Goal: Task Accomplishment & Management: Complete application form

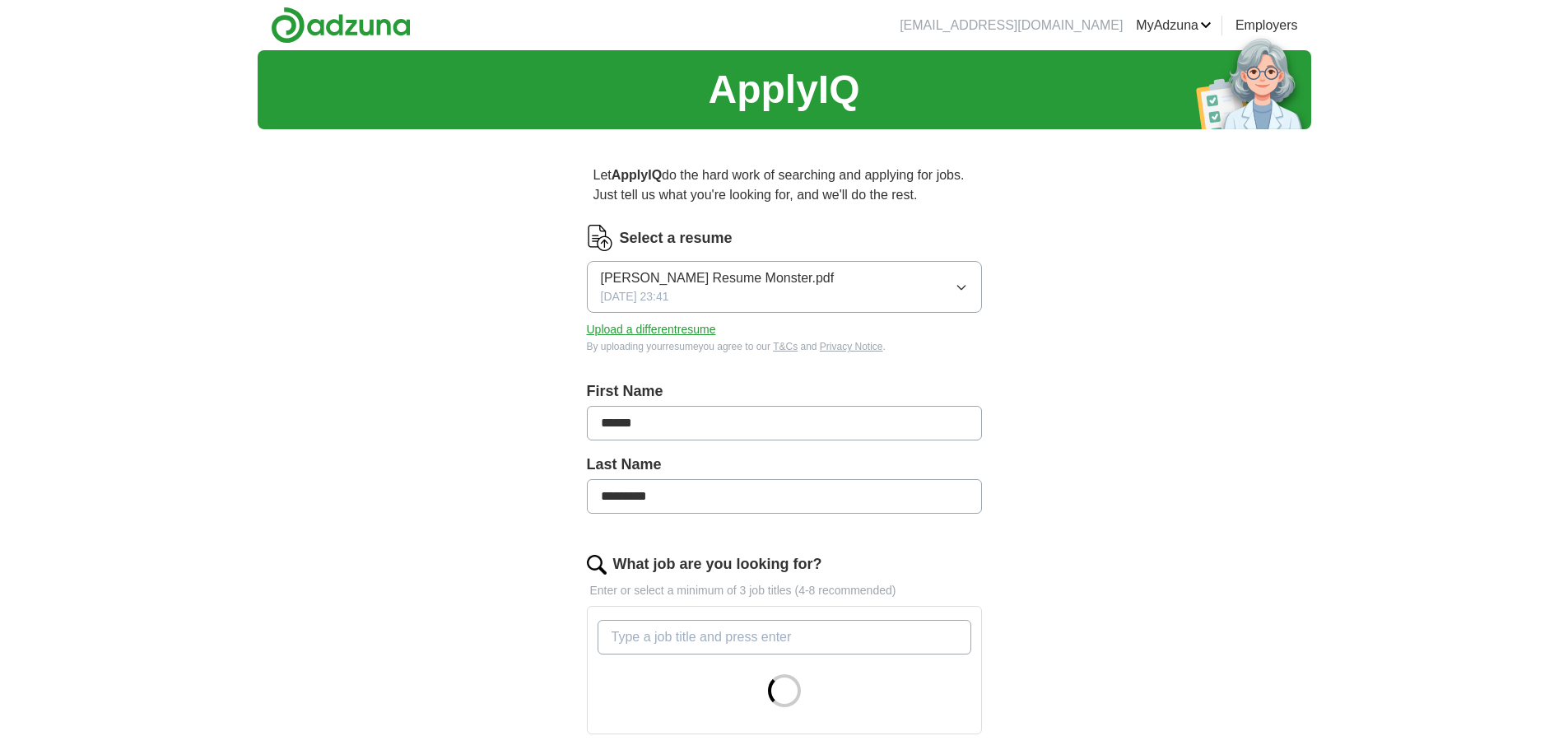
click at [961, 286] on icon "button" at bounding box center [962, 287] width 14 height 14
click at [1049, 345] on div "ApplyIQ Let ApplyIQ do the hard work of searching and applying for jobs. Just t…" at bounding box center [785, 555] width 1054 height 1010
click at [692, 328] on button "Upload a different resume" at bounding box center [651, 330] width 129 height 17
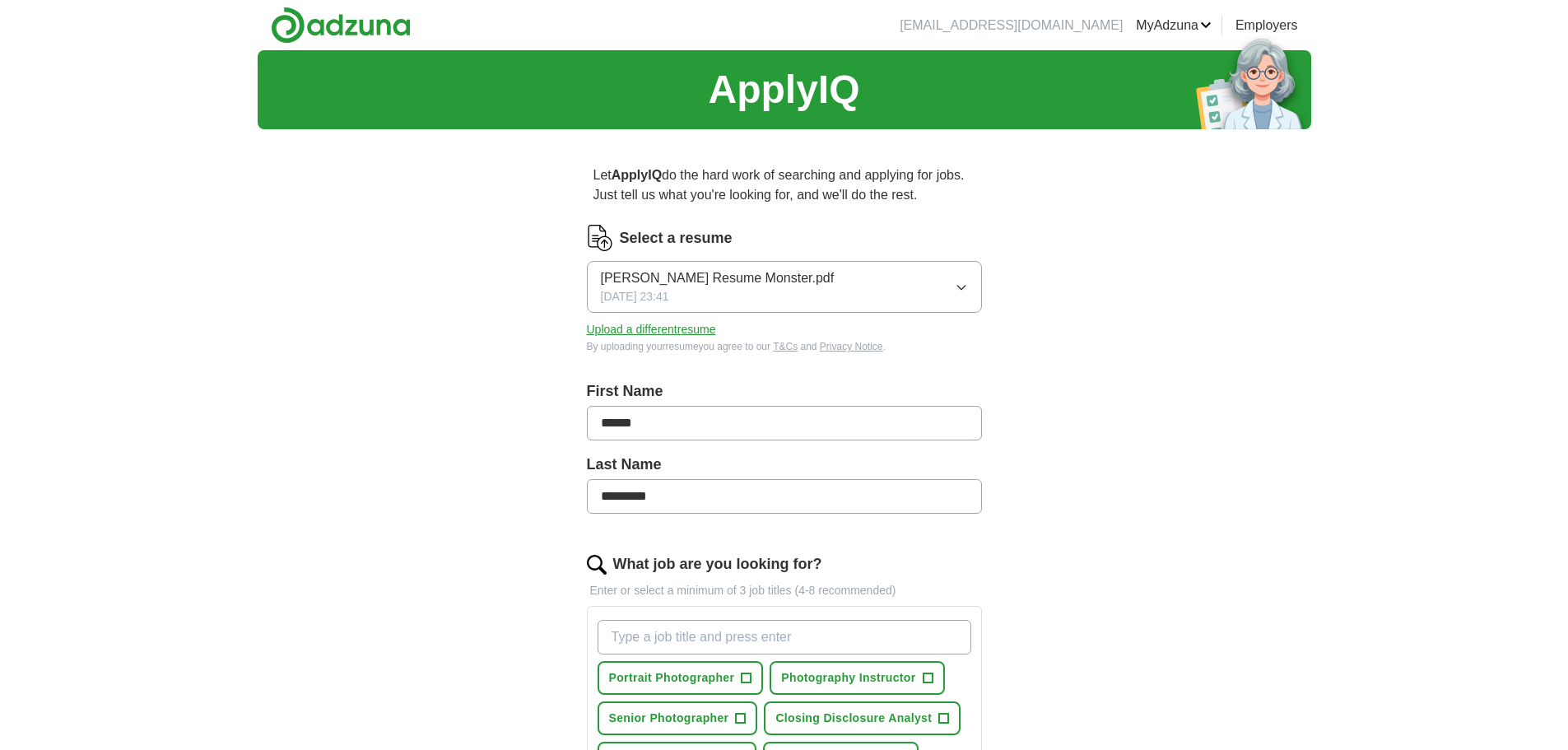
click at [658, 331] on button "Upload a different resume" at bounding box center [651, 330] width 129 height 17
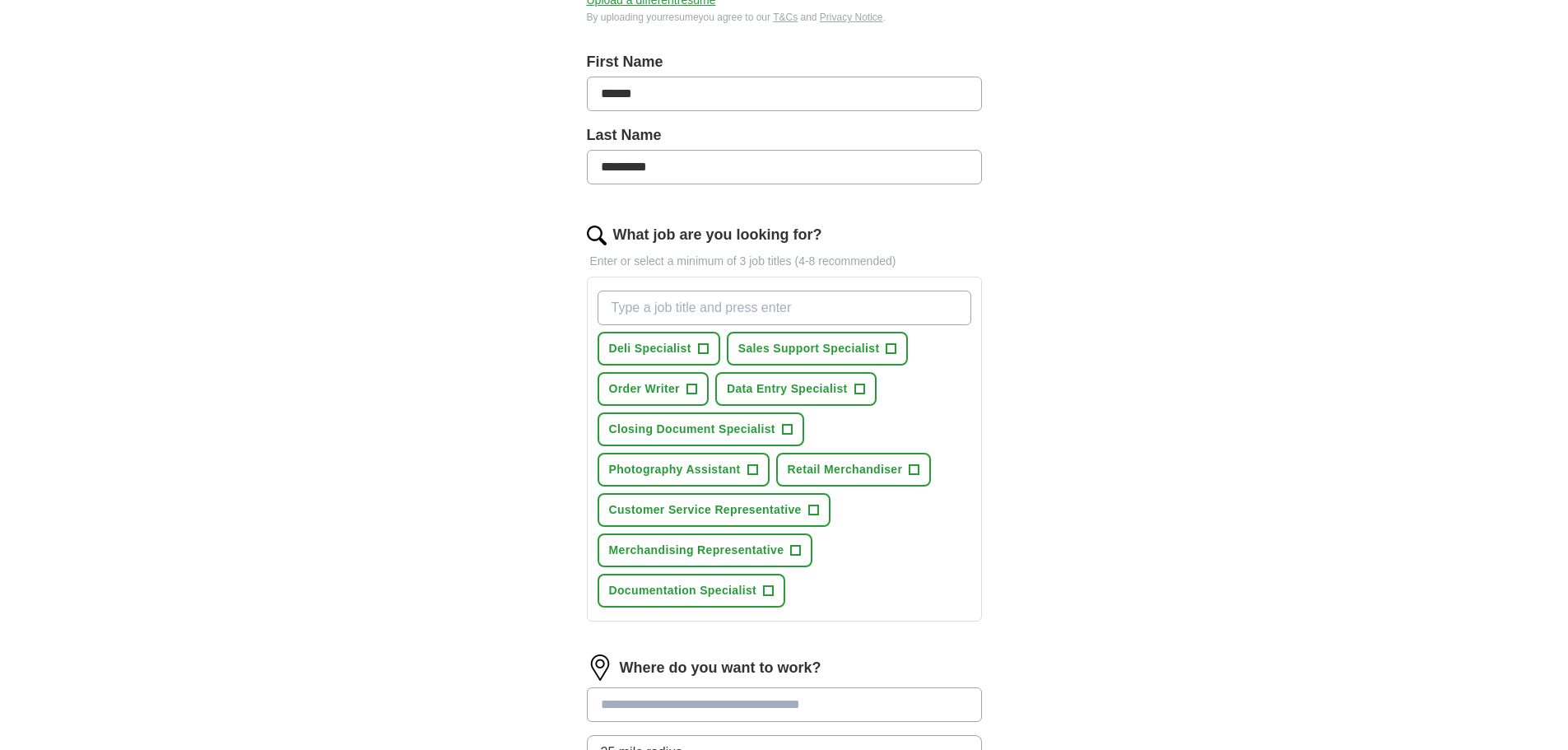
scroll to position [411, 0]
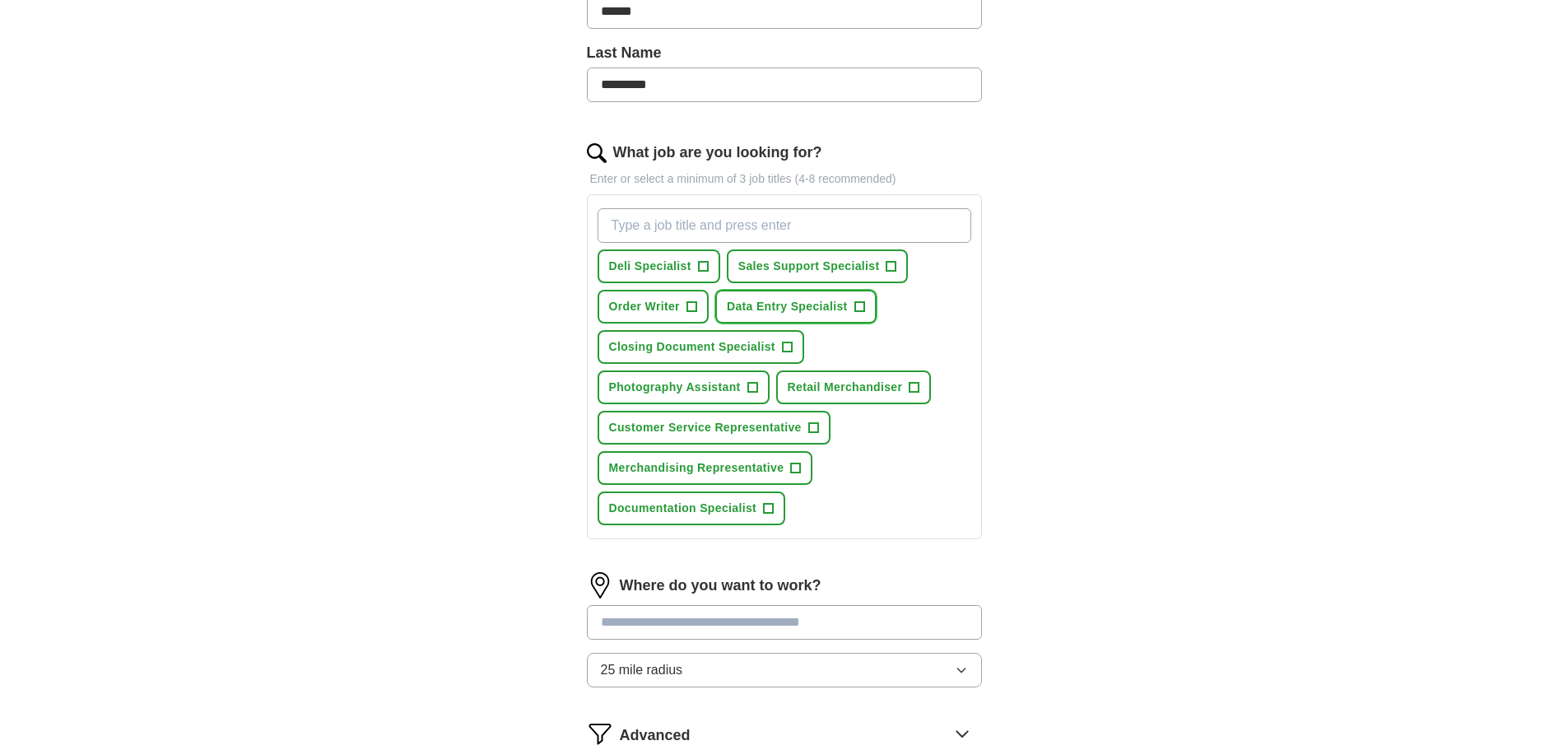
click at [850, 309] on button "Data Entry Specialist +" at bounding box center [796, 307] width 161 height 34
click at [760, 352] on span "Closing Document Specialist" at bounding box center [692, 347] width 166 height 17
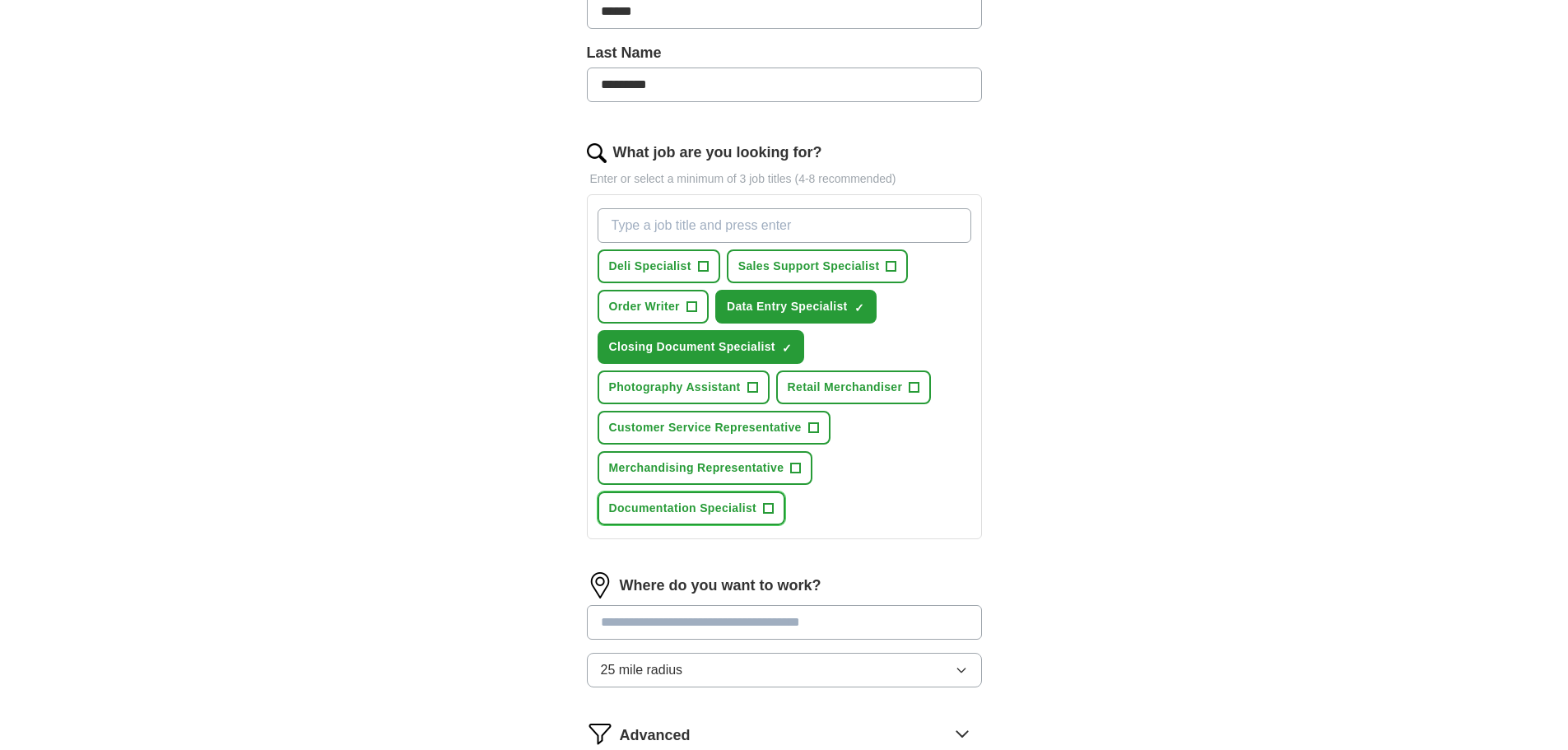
click at [725, 506] on span "Documentation Specialist" at bounding box center [683, 508] width 148 height 17
click at [636, 299] on span "Order Writer" at bounding box center [644, 307] width 71 height 17
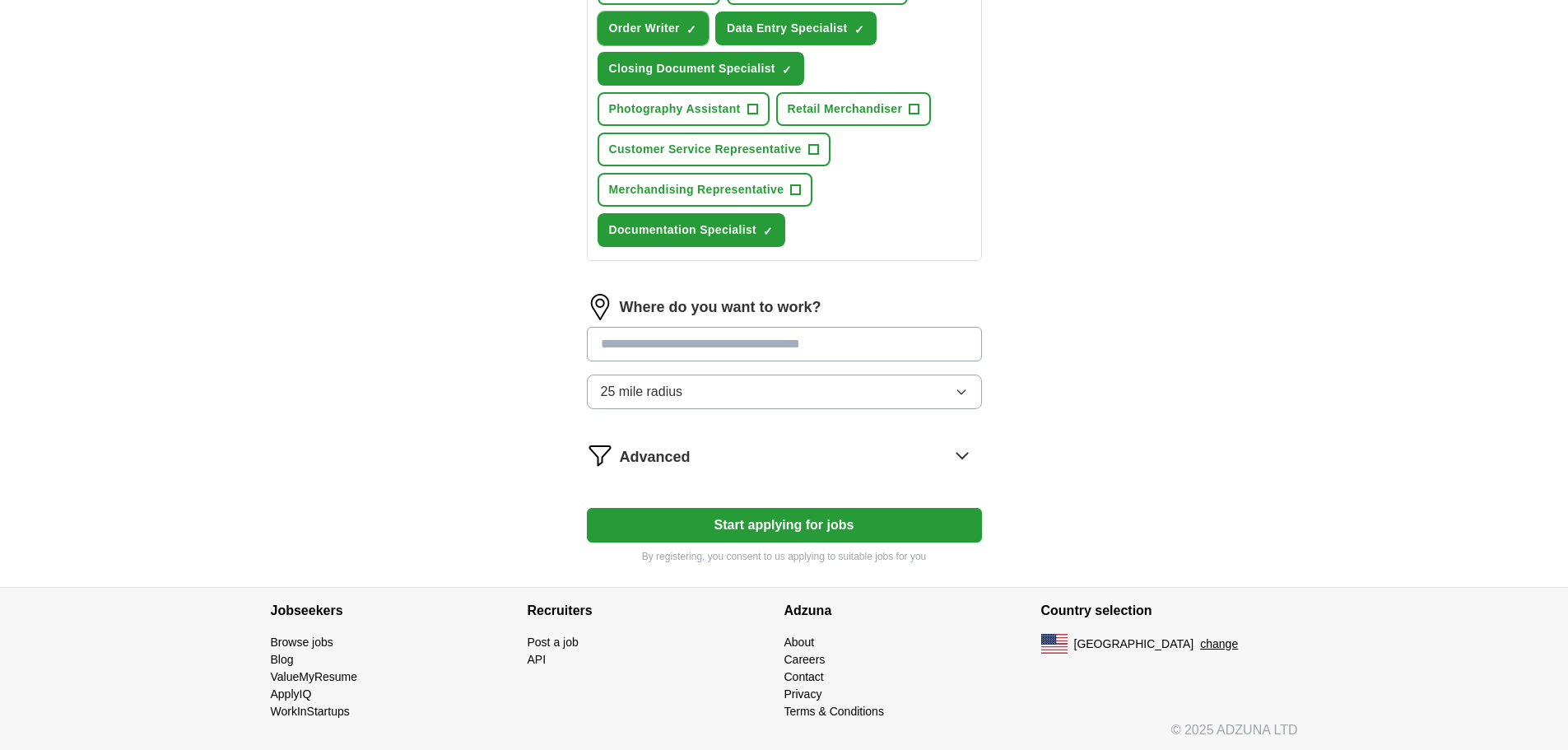
scroll to position [693, 0]
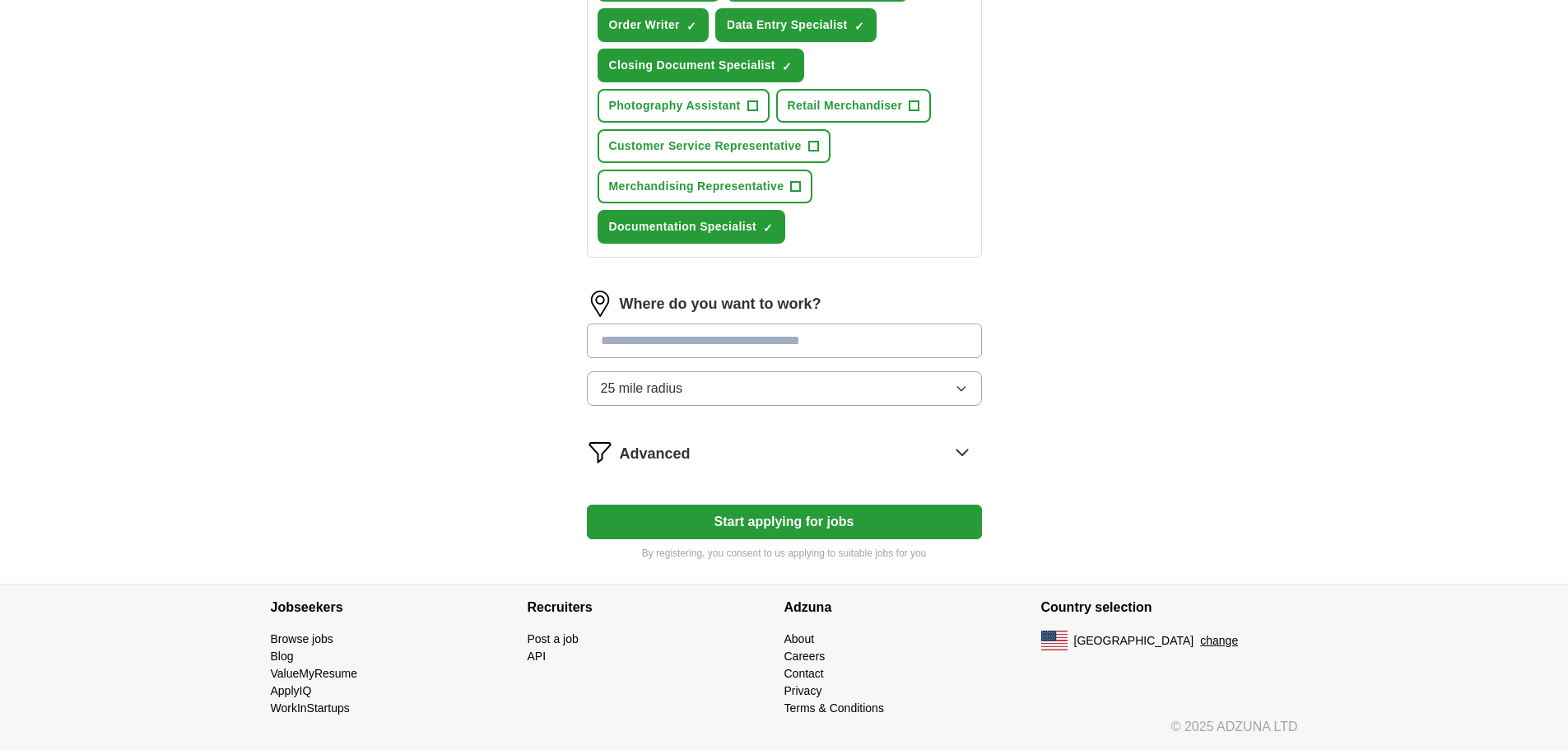
click at [812, 344] on input "text" at bounding box center [784, 341] width 395 height 35
type input "******"
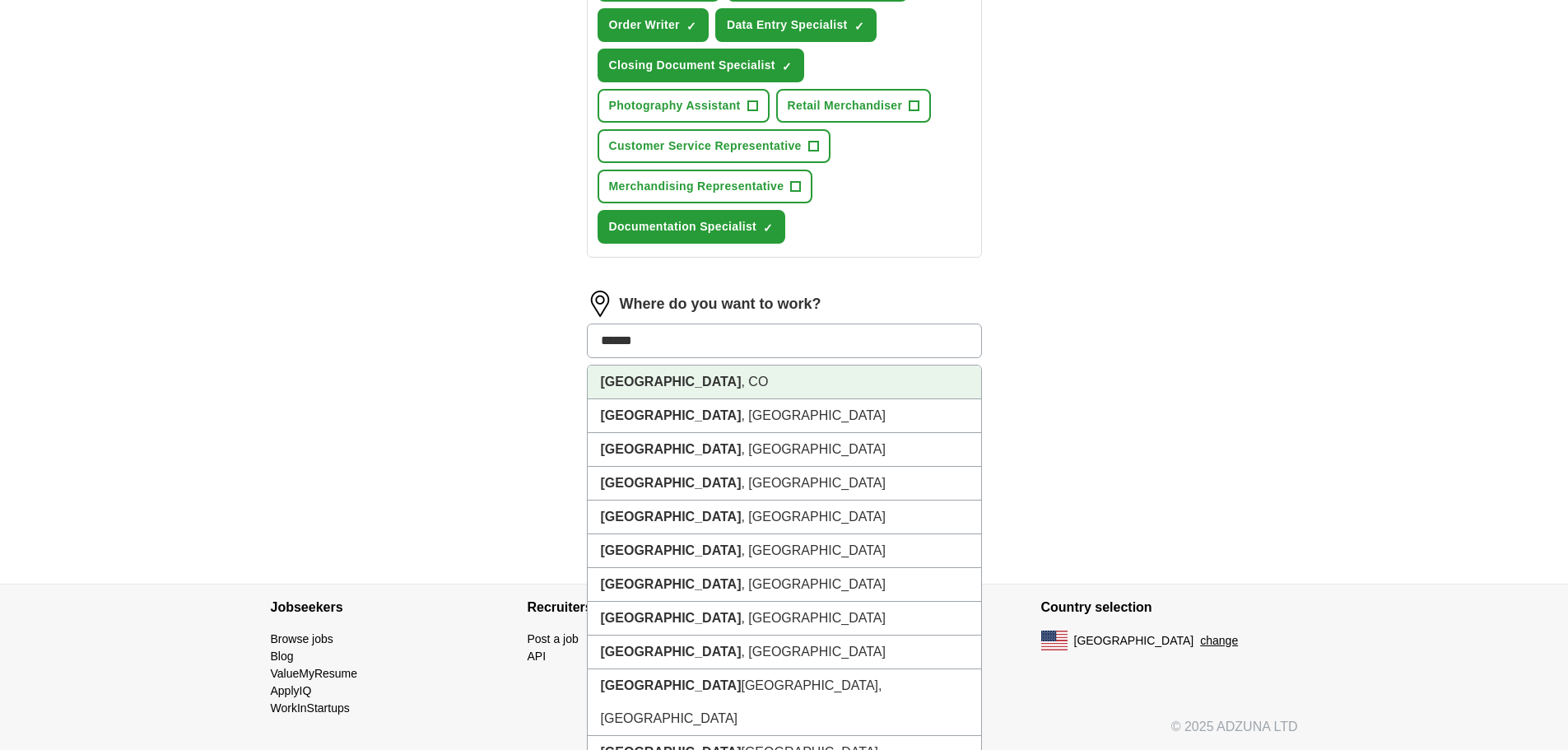
click at [770, 383] on li "[GEOGRAPHIC_DATA] , [GEOGRAPHIC_DATA]" at bounding box center [785, 382] width 394 height 34
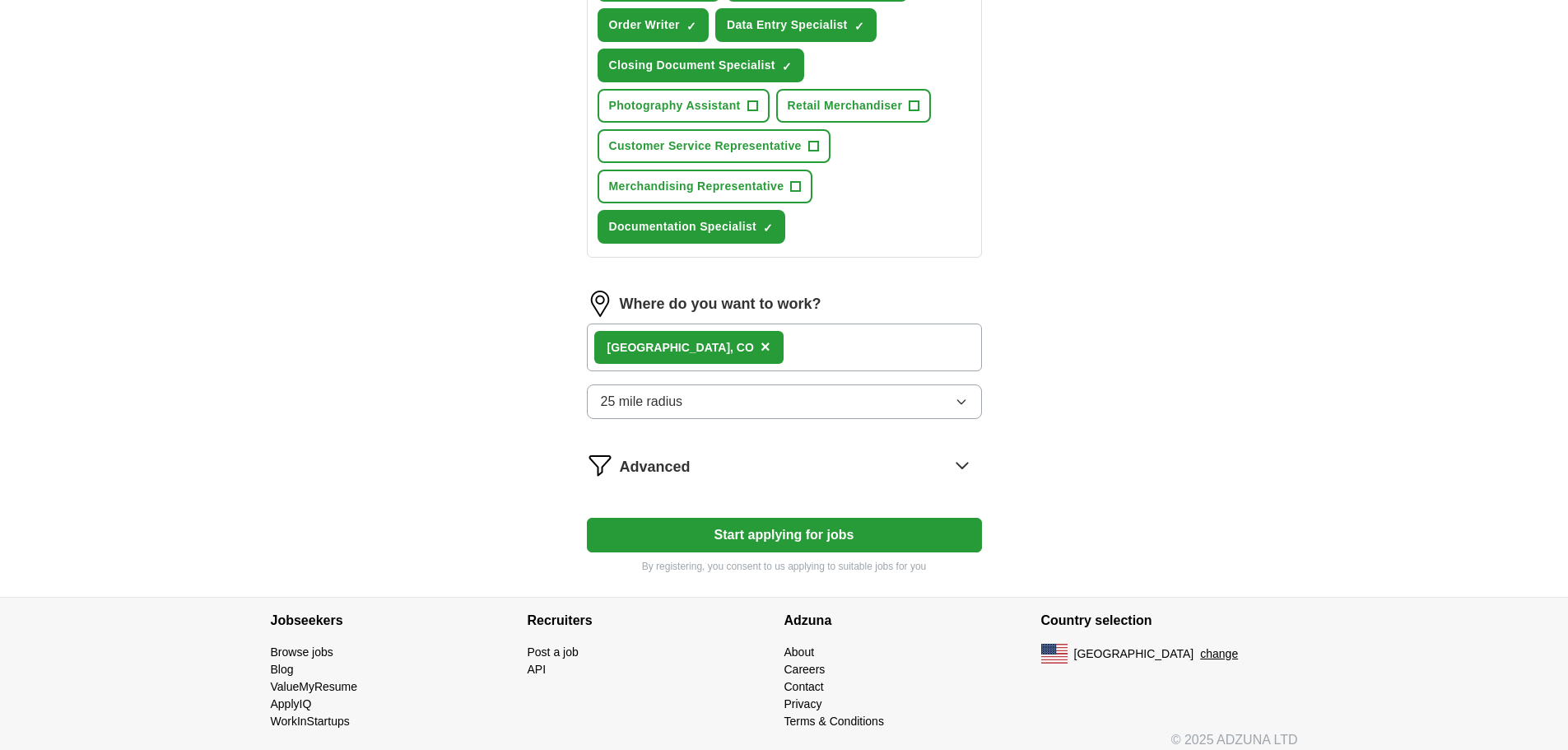
click at [781, 352] on div "[GEOGRAPHIC_DATA] , [GEOGRAPHIC_DATA] ×" at bounding box center [784, 346] width 395 height 48
click at [753, 394] on button "25 mile radius" at bounding box center [784, 402] width 395 height 35
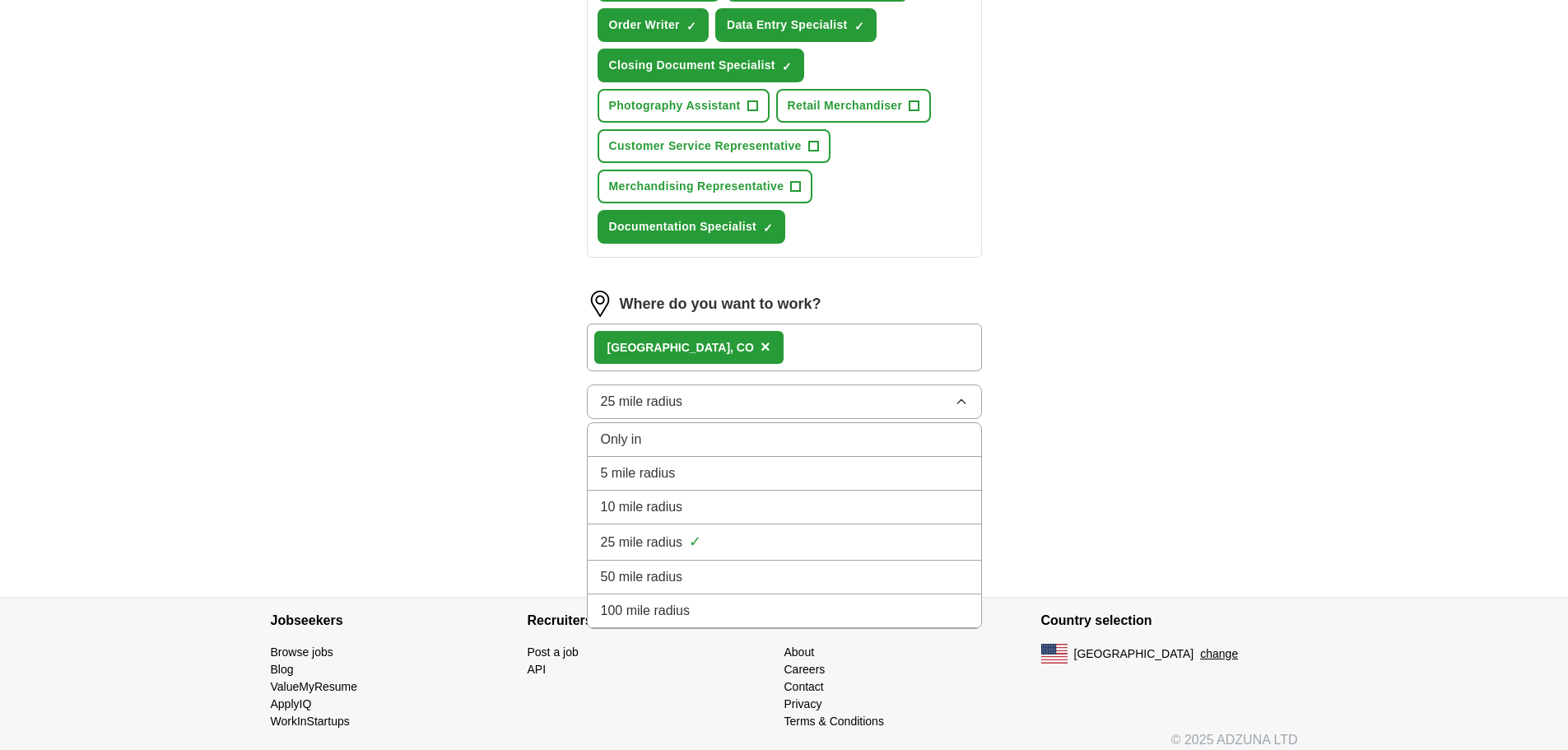
click at [689, 537] on span "✓" at bounding box center [695, 541] width 13 height 22
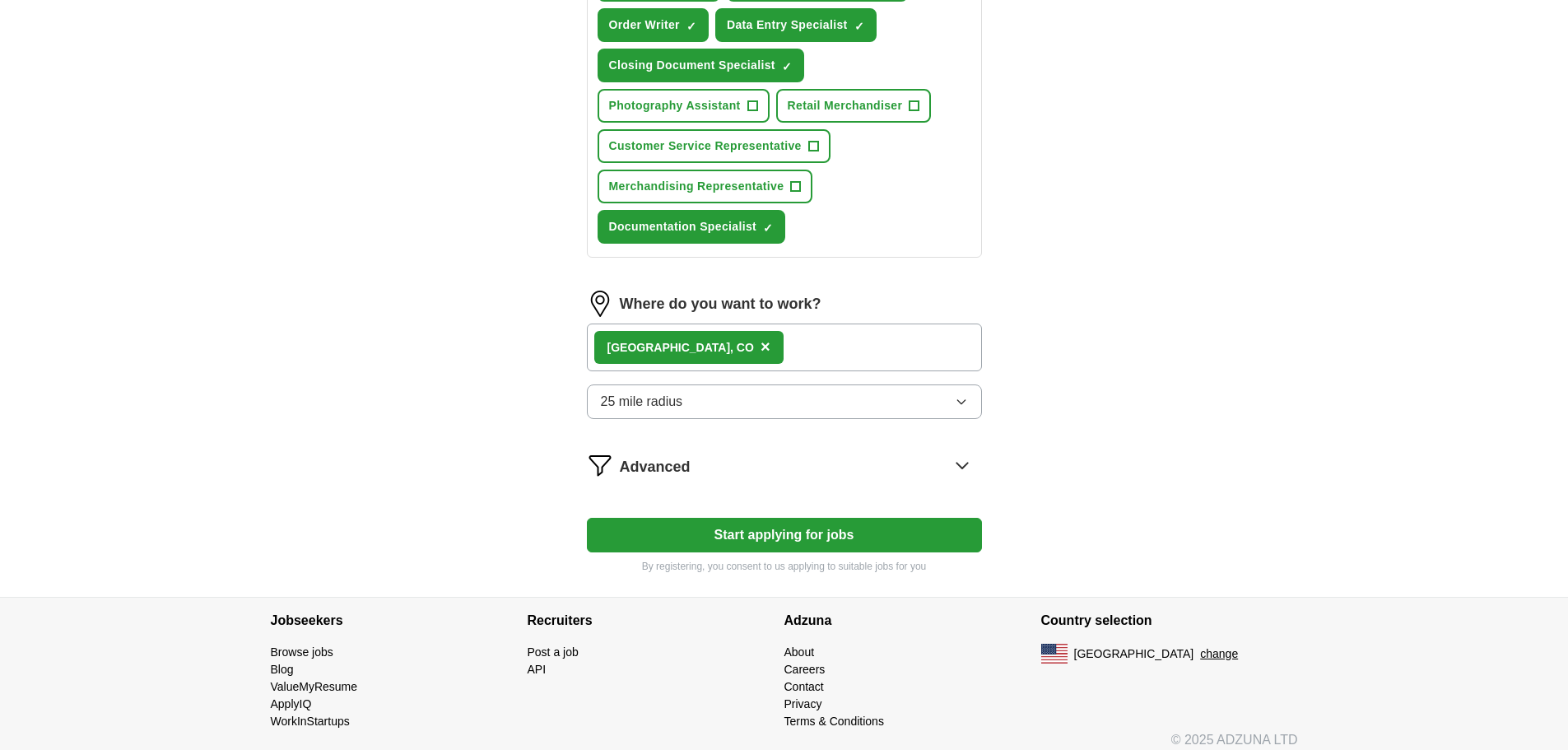
click at [804, 349] on div "[GEOGRAPHIC_DATA] , [GEOGRAPHIC_DATA] ×" at bounding box center [784, 346] width 395 height 48
click at [787, 344] on div "[GEOGRAPHIC_DATA] , [GEOGRAPHIC_DATA] ×" at bounding box center [784, 346] width 395 height 48
click at [753, 345] on div "[GEOGRAPHIC_DATA] , [GEOGRAPHIC_DATA] ×" at bounding box center [784, 346] width 395 height 48
click at [731, 349] on div "[GEOGRAPHIC_DATA] , [GEOGRAPHIC_DATA] ×" at bounding box center [784, 346] width 395 height 48
click at [768, 531] on button "Start applying for jobs" at bounding box center [784, 536] width 395 height 35
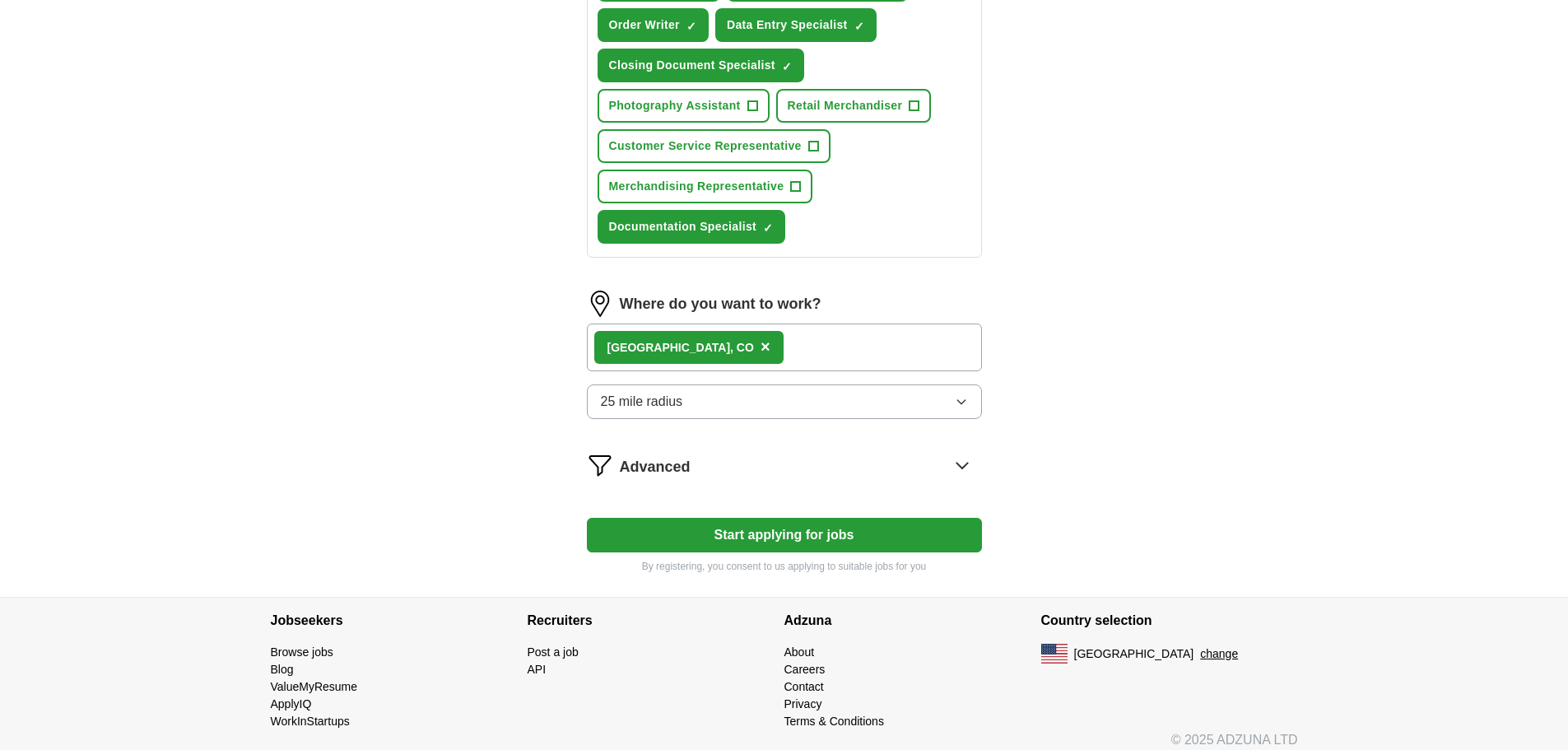
select select "**"
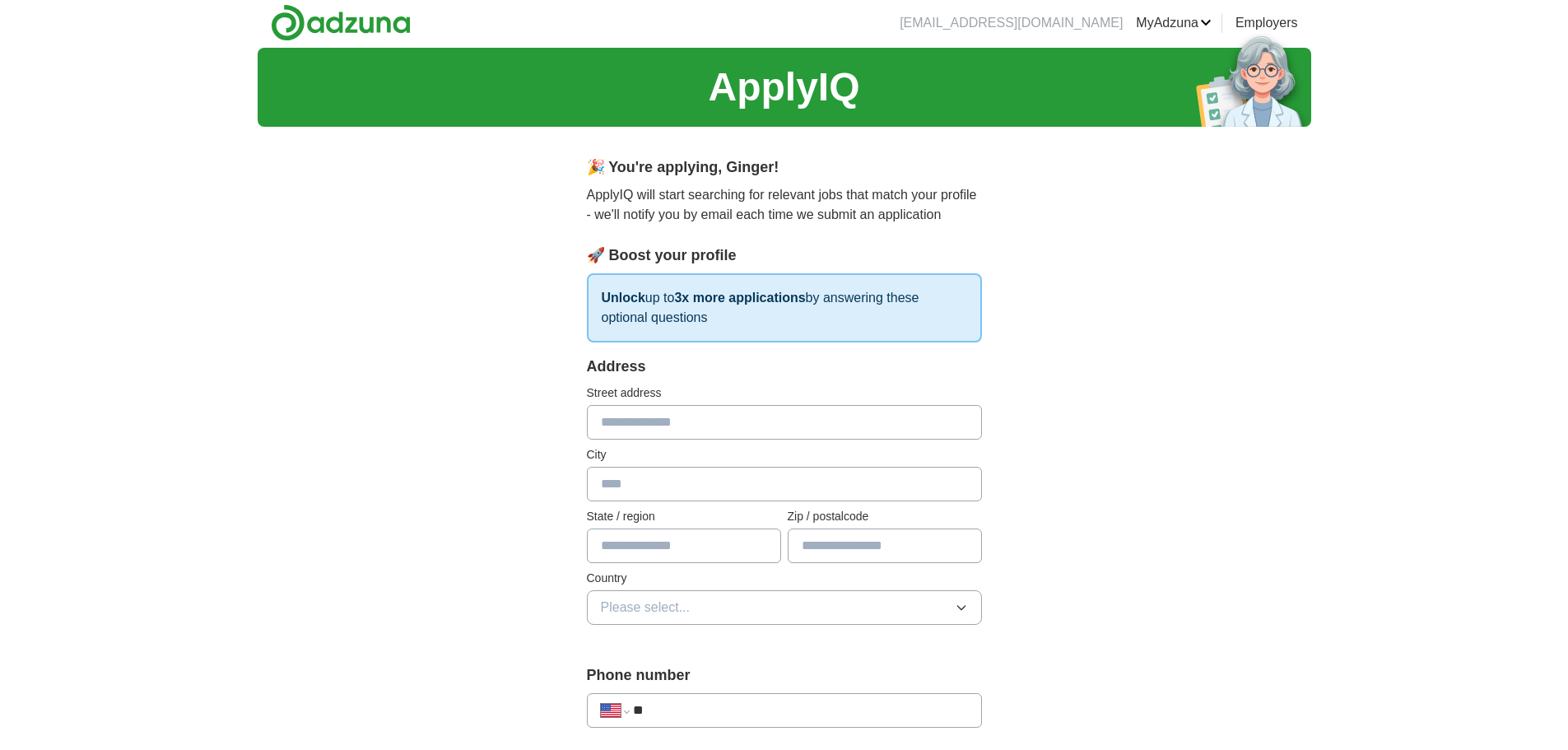
scroll to position [0, 0]
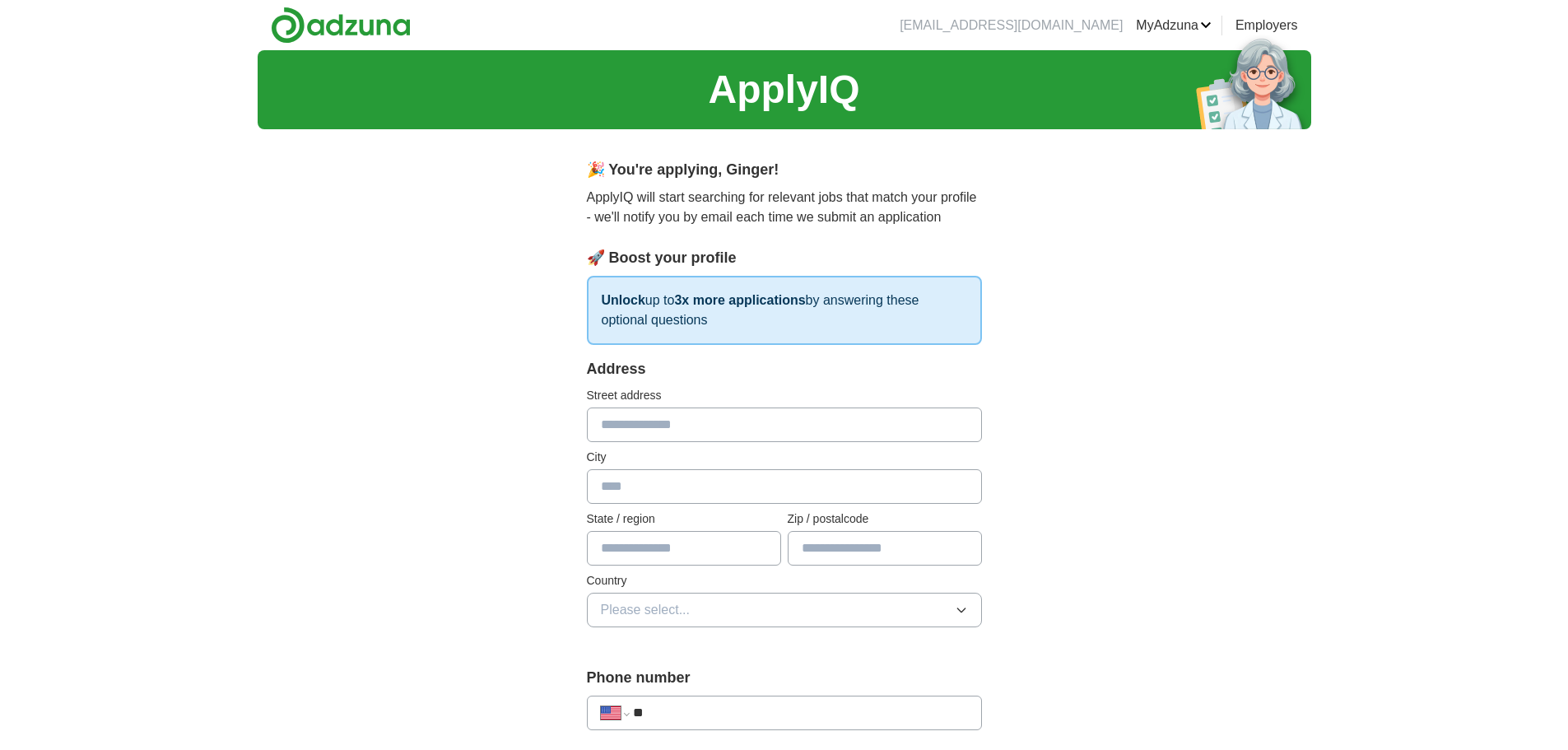
click at [805, 431] on input "text" at bounding box center [784, 425] width 395 height 35
type input "**********"
type input "*********"
type input "**"
type input "*****"
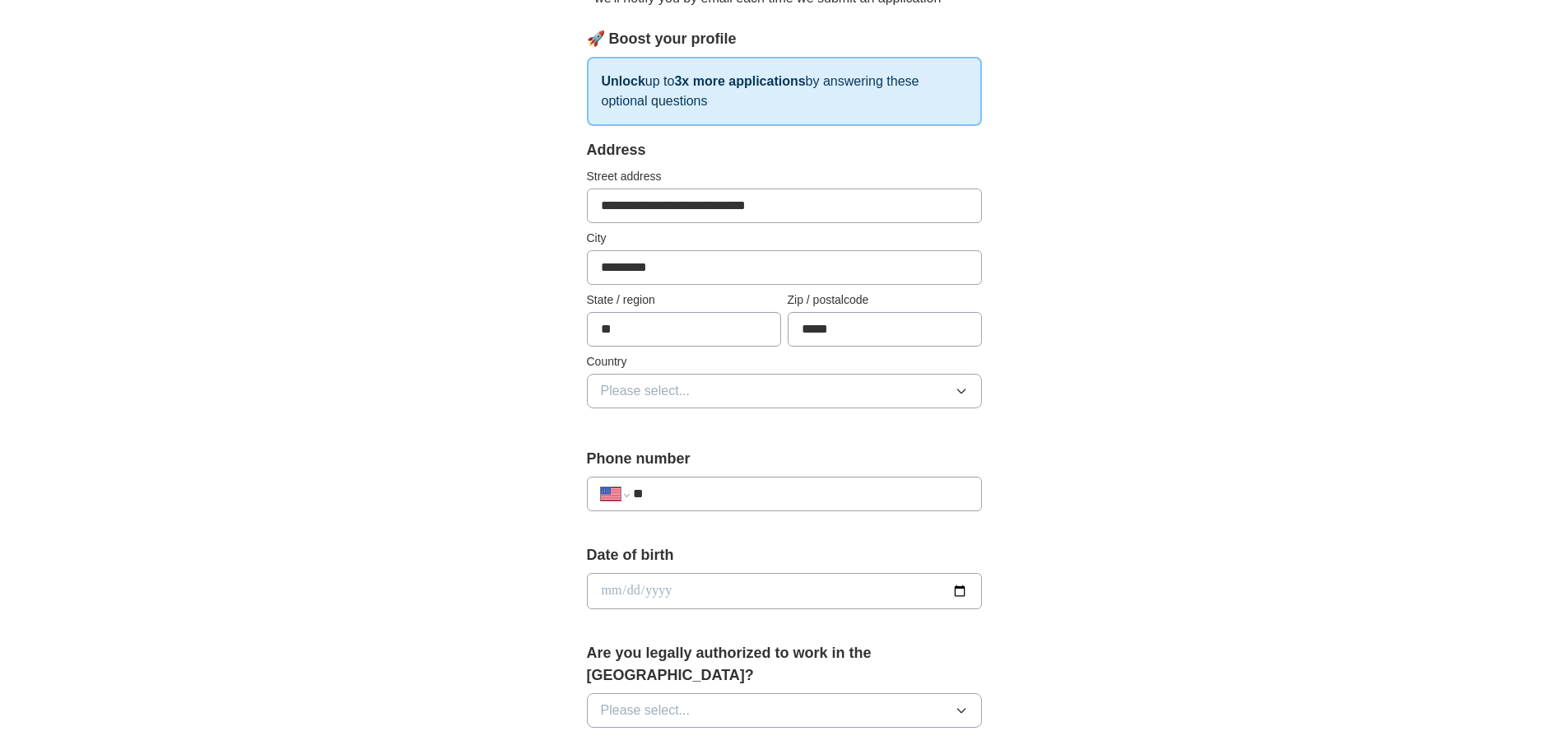
scroll to position [329, 0]
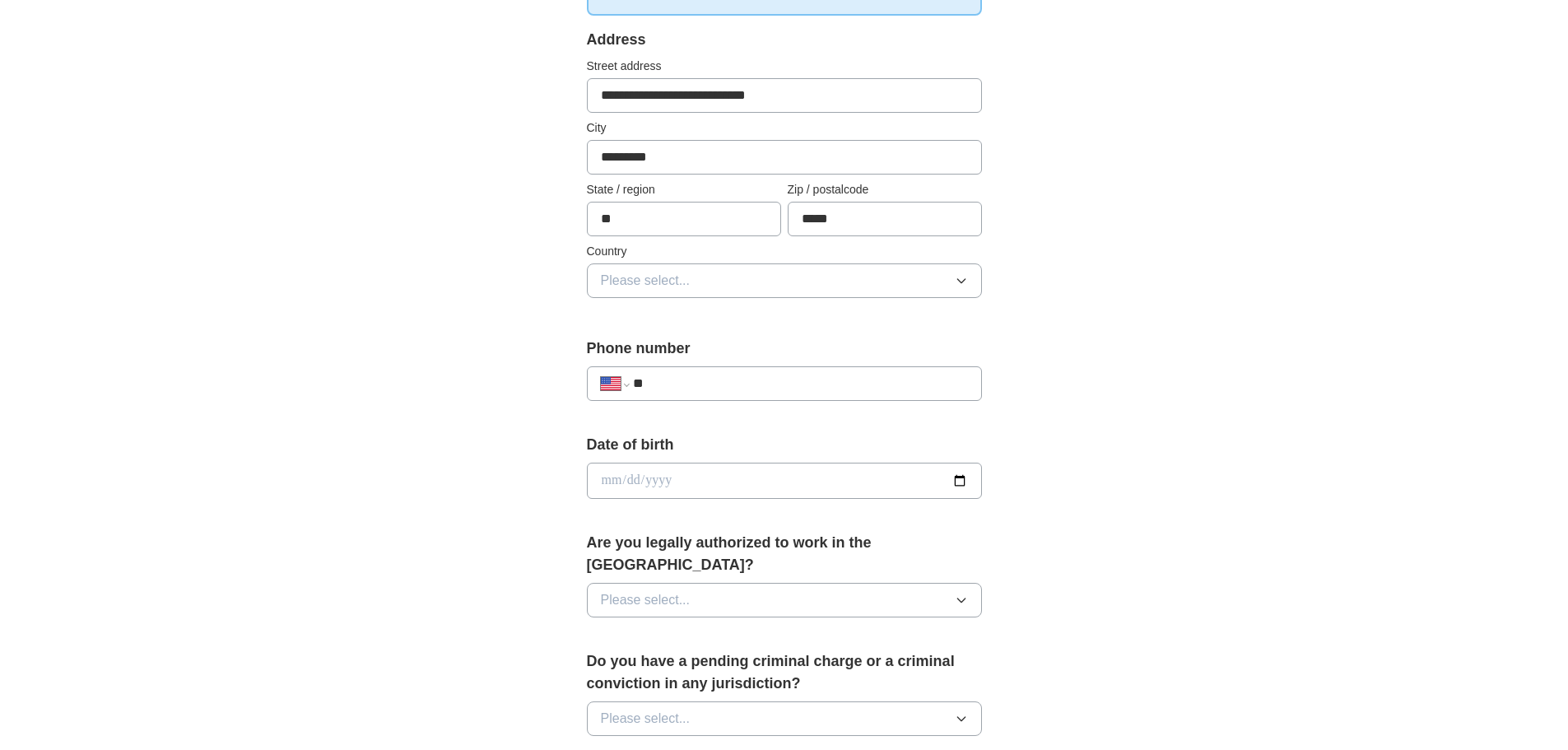
click at [791, 276] on button "Please select..." at bounding box center [784, 280] width 395 height 35
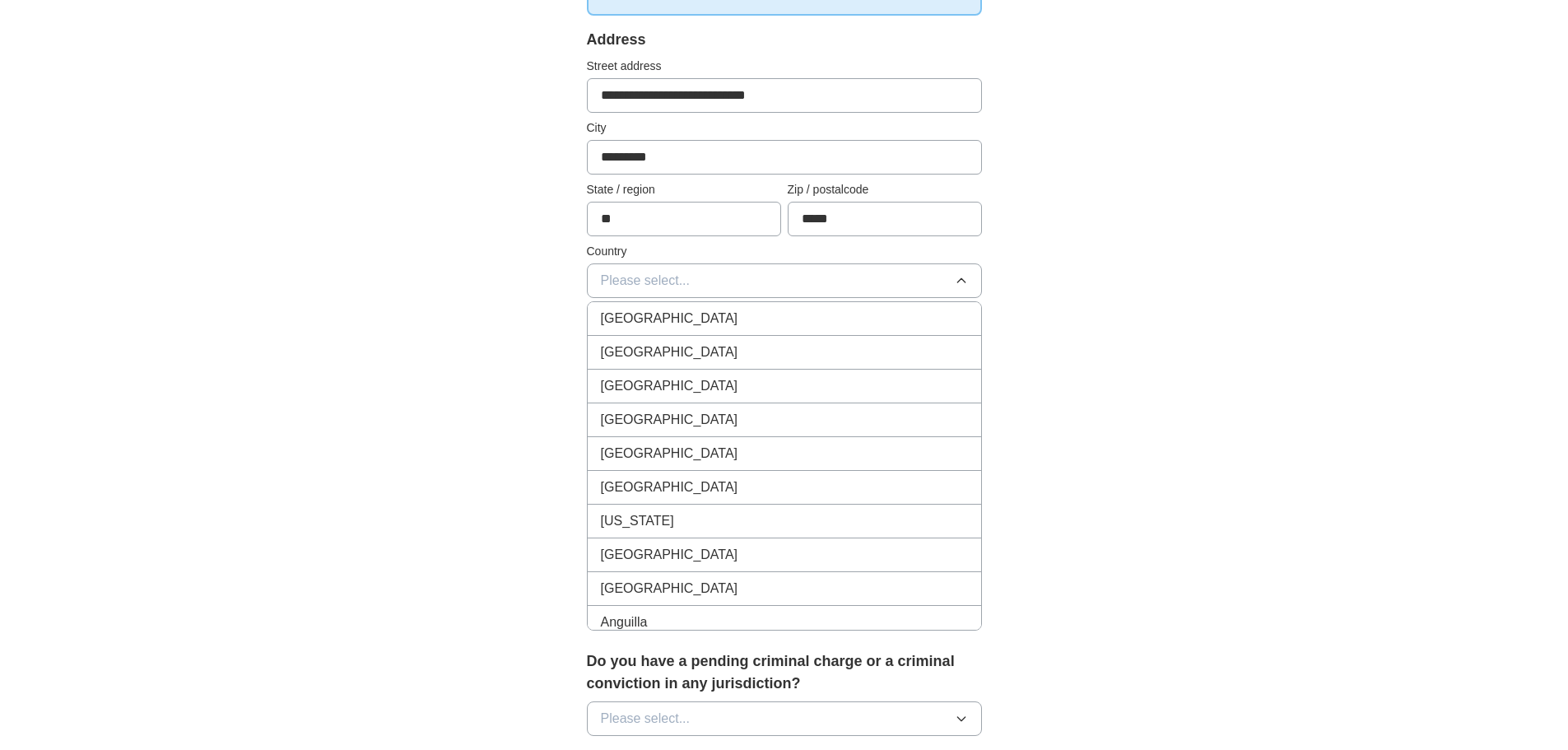
click at [779, 350] on div "[GEOGRAPHIC_DATA]" at bounding box center [784, 352] width 367 height 19
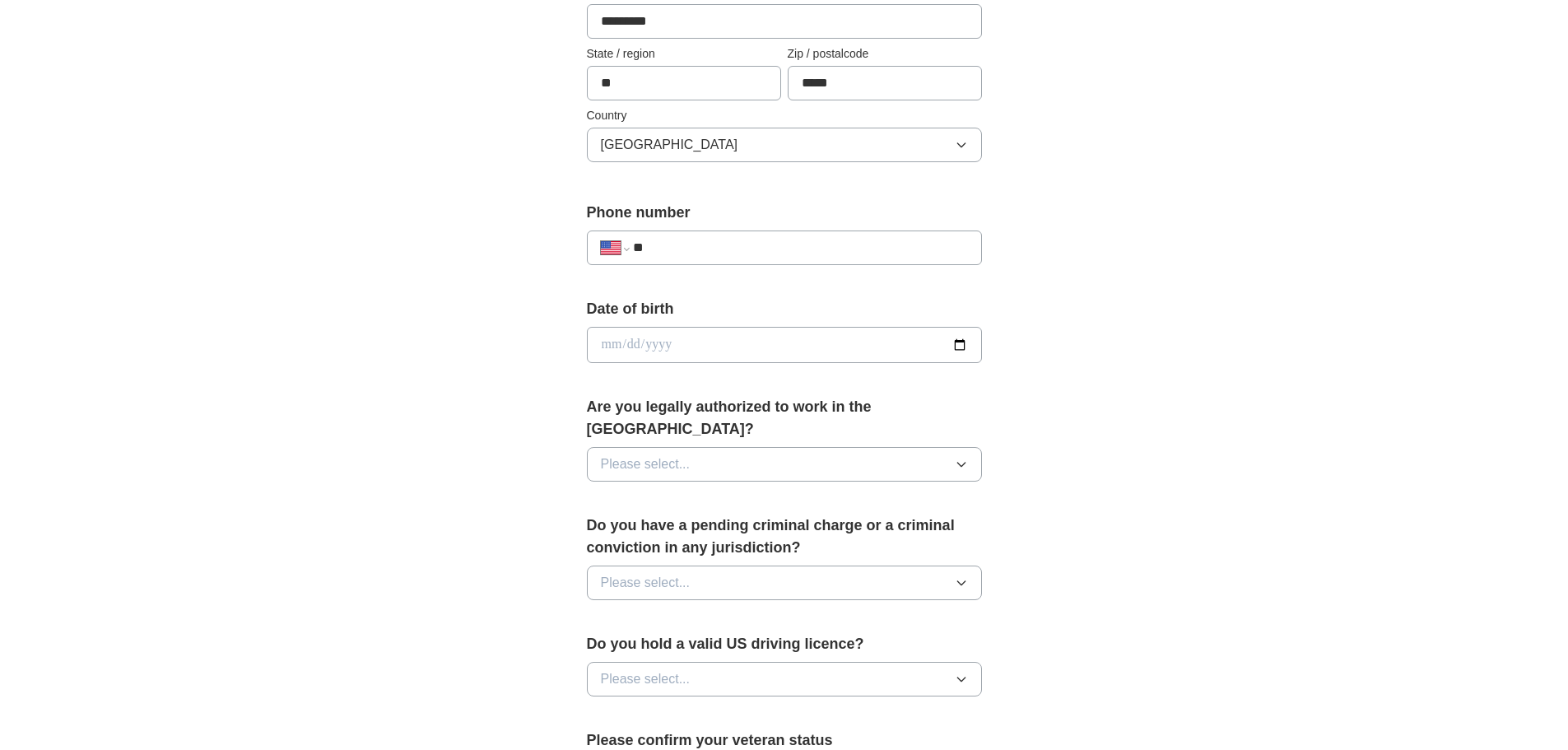
scroll to position [494, 0]
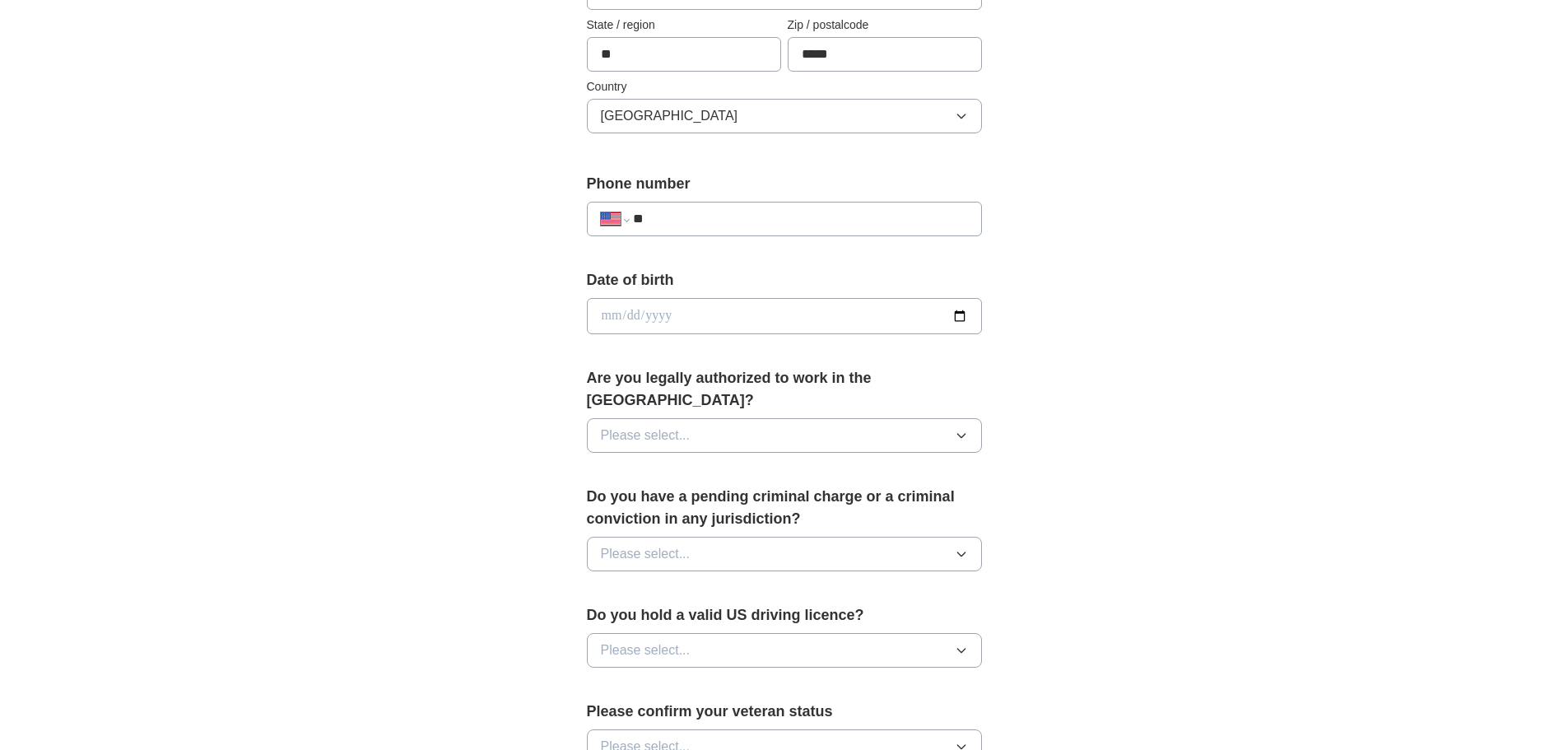
click at [796, 222] on input "**" at bounding box center [800, 218] width 334 height 19
click at [822, 312] on input "date" at bounding box center [784, 315] width 395 height 36
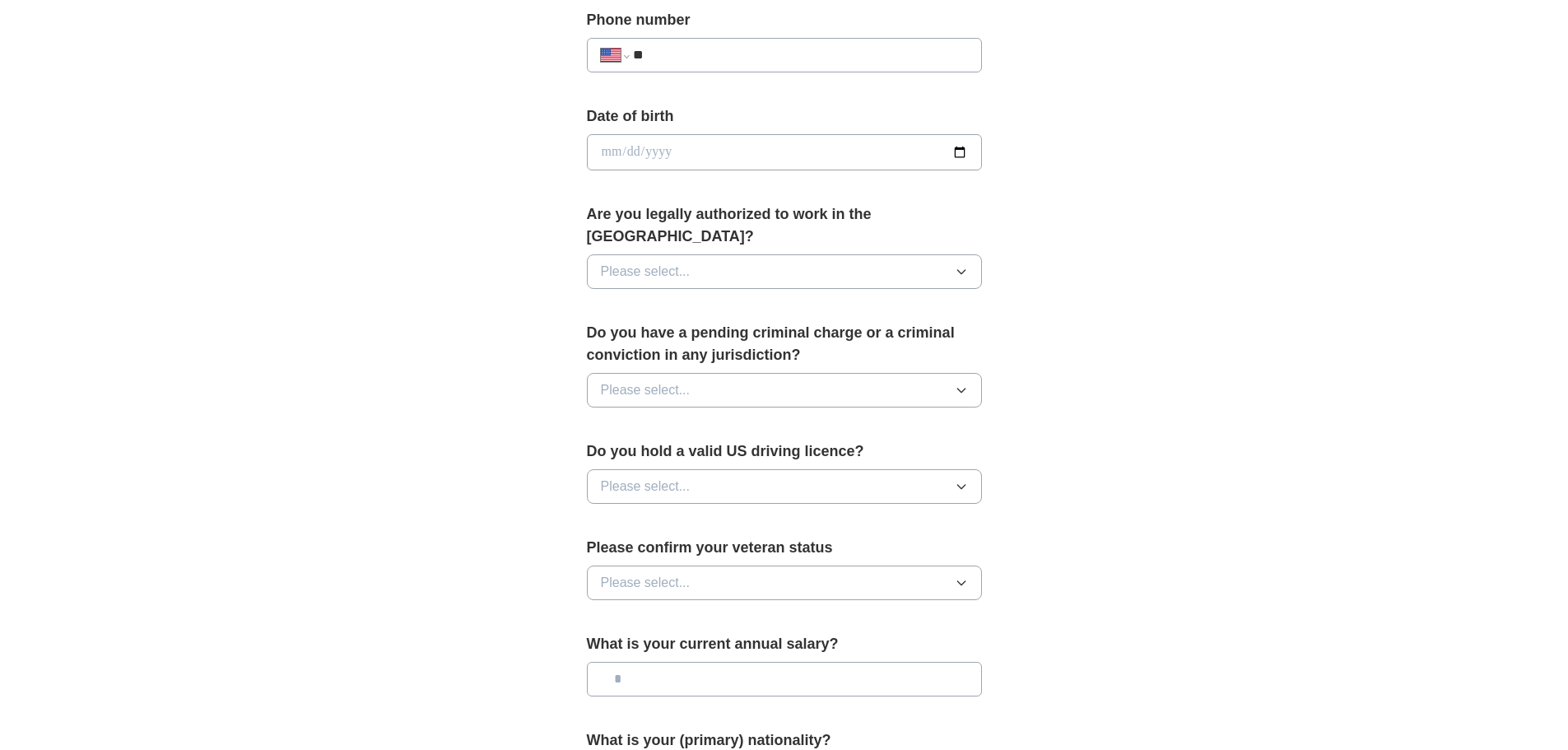
scroll to position [659, 0]
click at [831, 253] on button "Please select..." at bounding box center [784, 271] width 395 height 35
click at [763, 299] on div "Yes" at bounding box center [784, 309] width 367 height 19
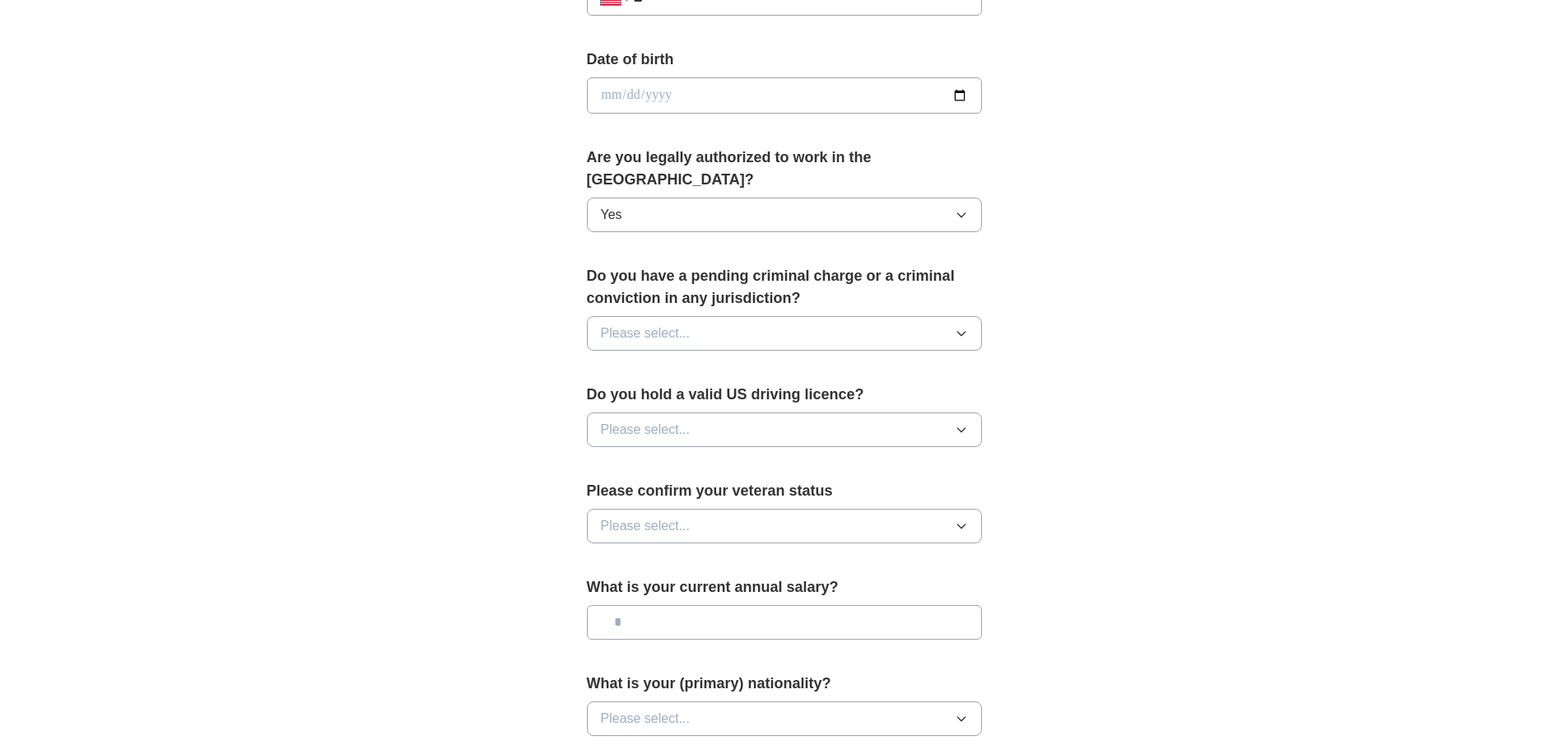
scroll to position [741, 0]
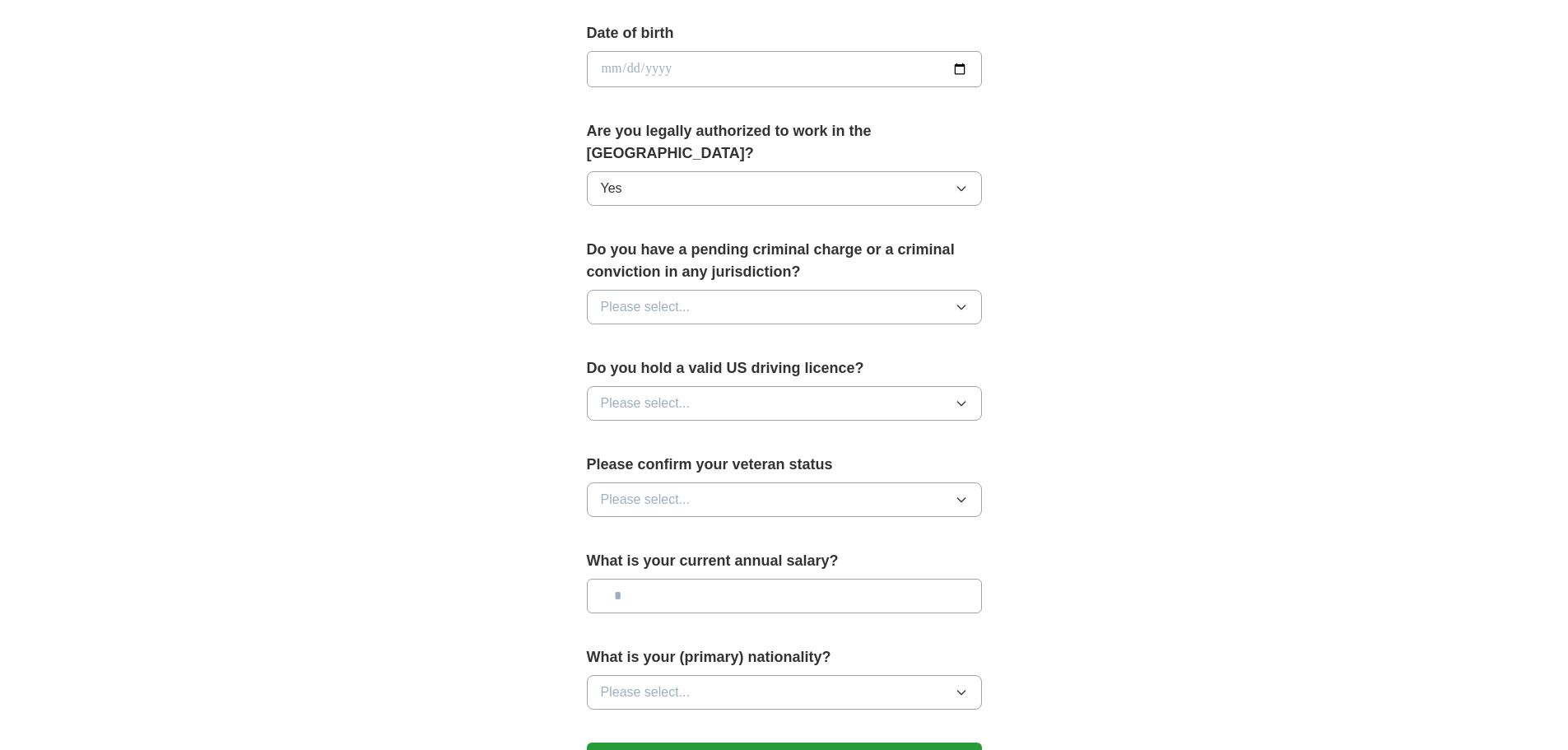
click at [769, 290] on button "Please select..." at bounding box center [784, 308] width 395 height 35
click at [719, 369] on div "No" at bounding box center [784, 378] width 367 height 19
click at [726, 386] on button "Please select..." at bounding box center [784, 404] width 395 height 35
click at [714, 425] on li "Yes" at bounding box center [785, 441] width 394 height 34
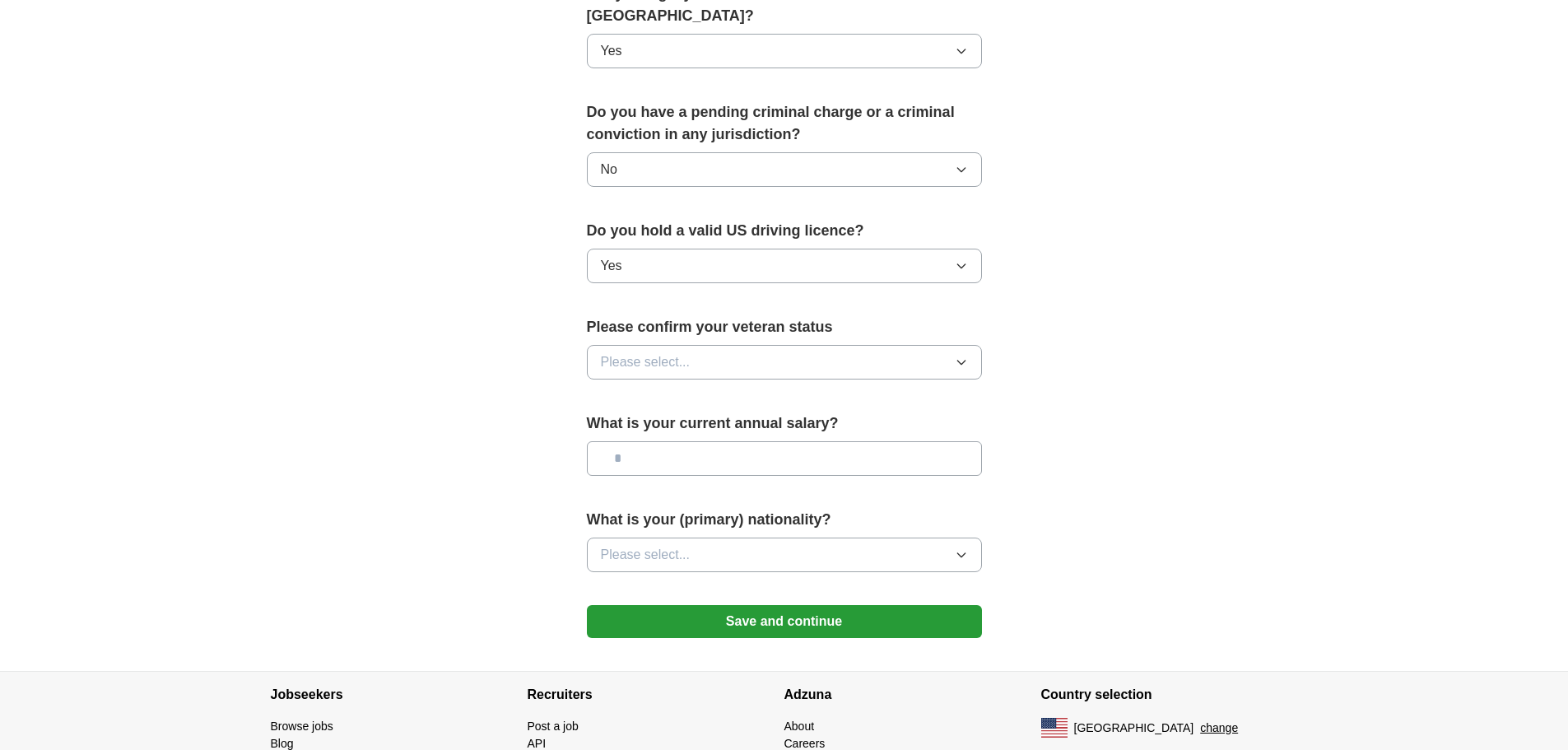
scroll to position [905, 0]
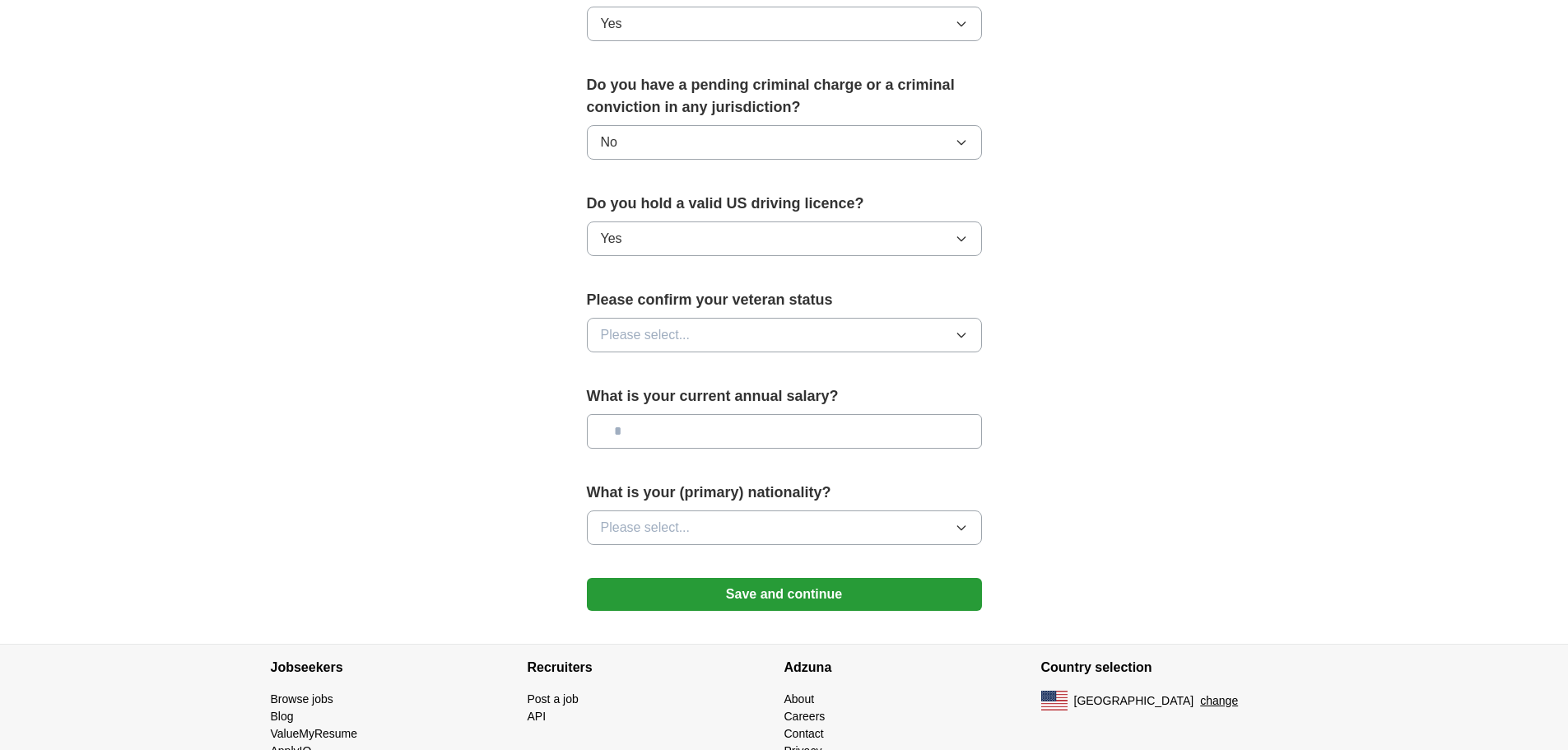
click at [784, 317] on button "Please select..." at bounding box center [784, 335] width 395 height 35
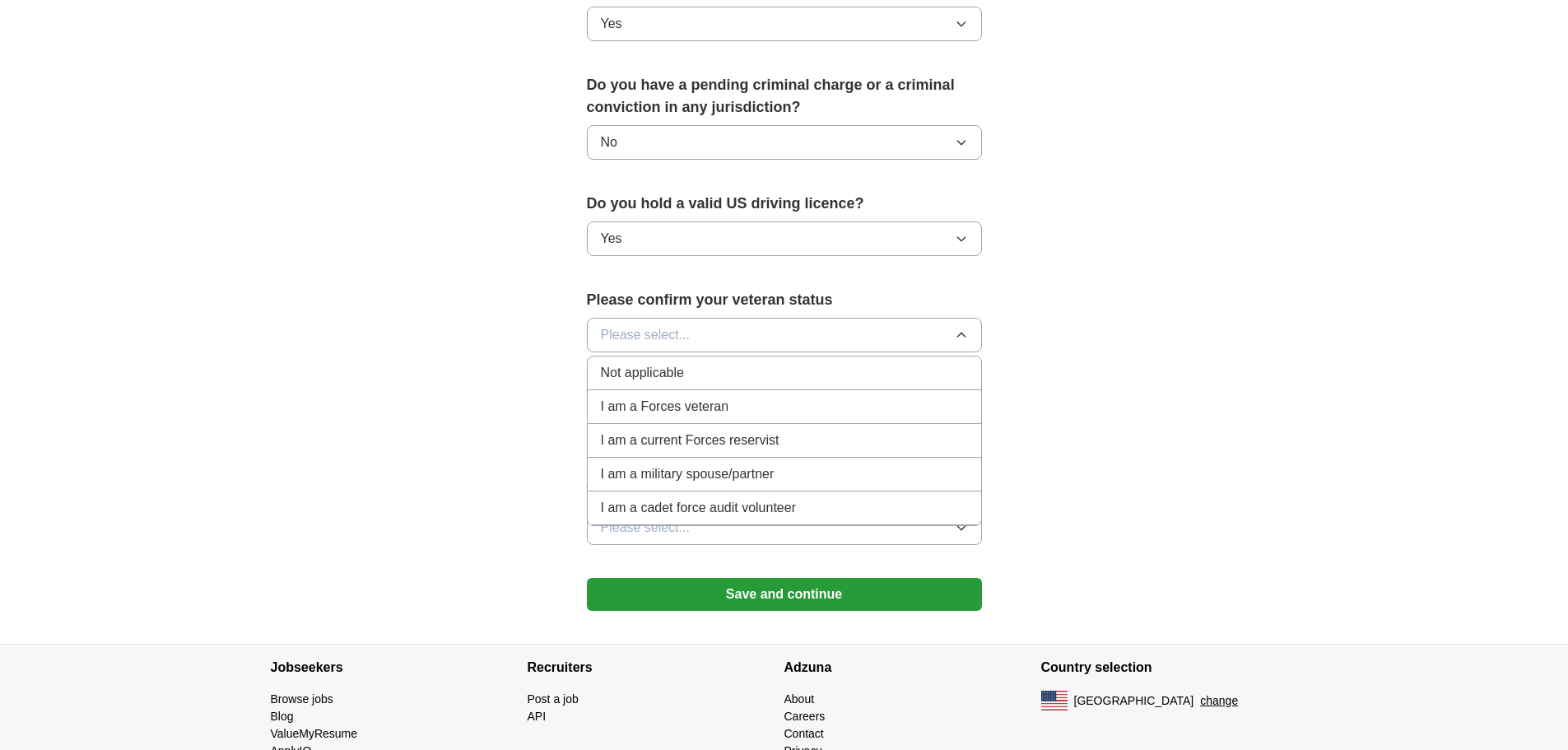
click at [752, 363] on div "Not applicable" at bounding box center [784, 373] width 367 height 19
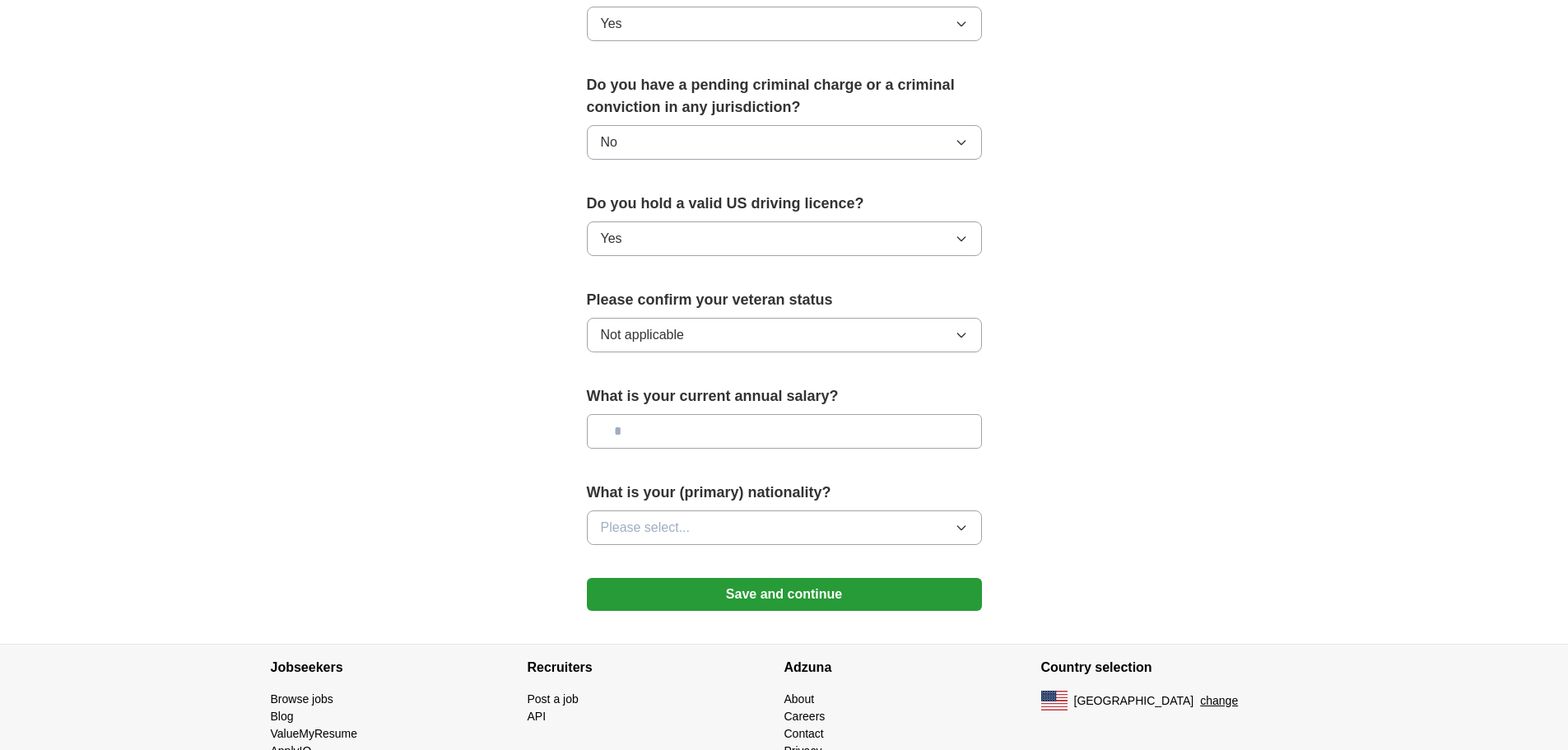
click at [763, 414] on input "text" at bounding box center [784, 432] width 395 height 35
type input "*******"
click at [742, 510] on button "Please select..." at bounding box center [784, 528] width 395 height 35
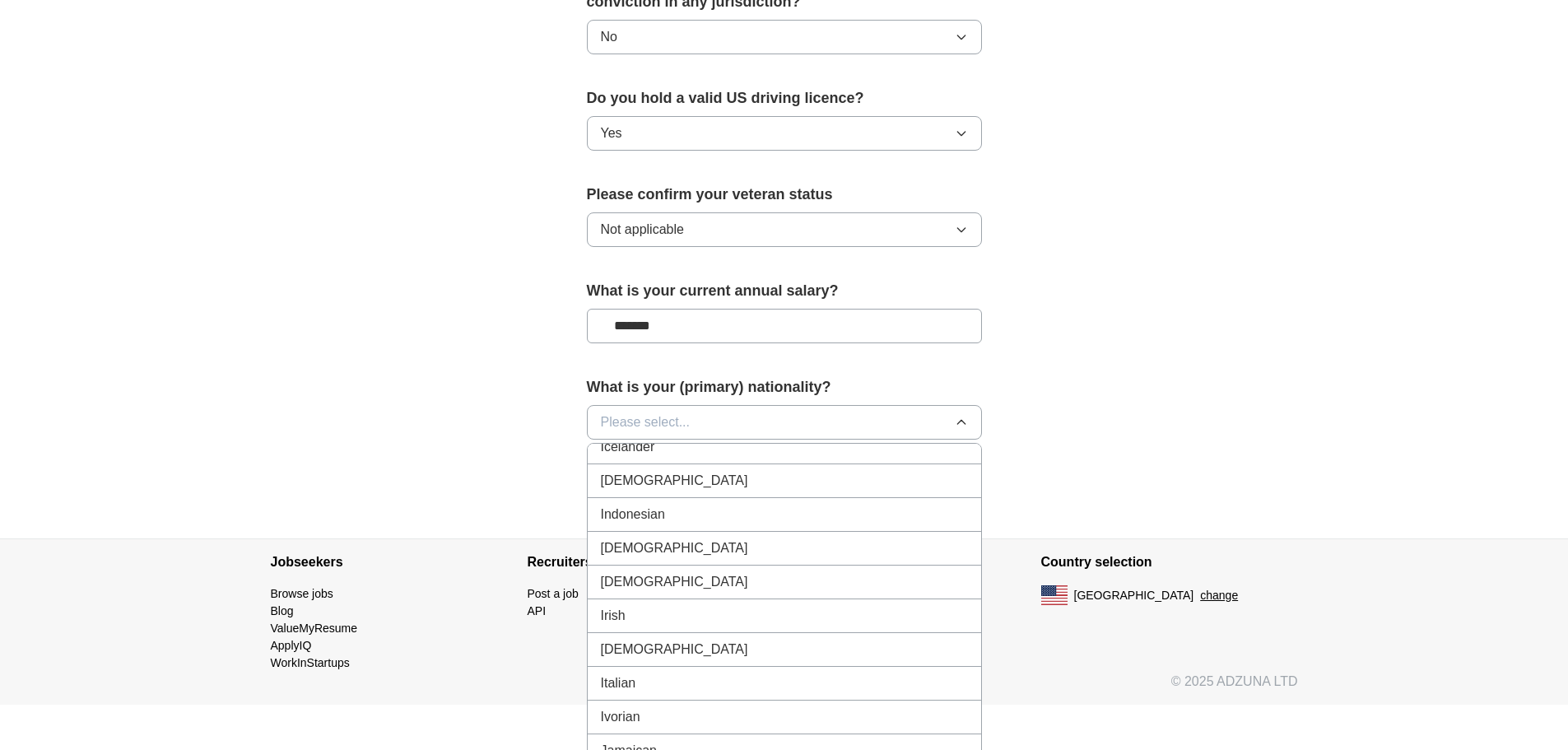
scroll to position [2717, 0]
click at [715, 569] on div "Irish" at bounding box center [784, 578] width 367 height 19
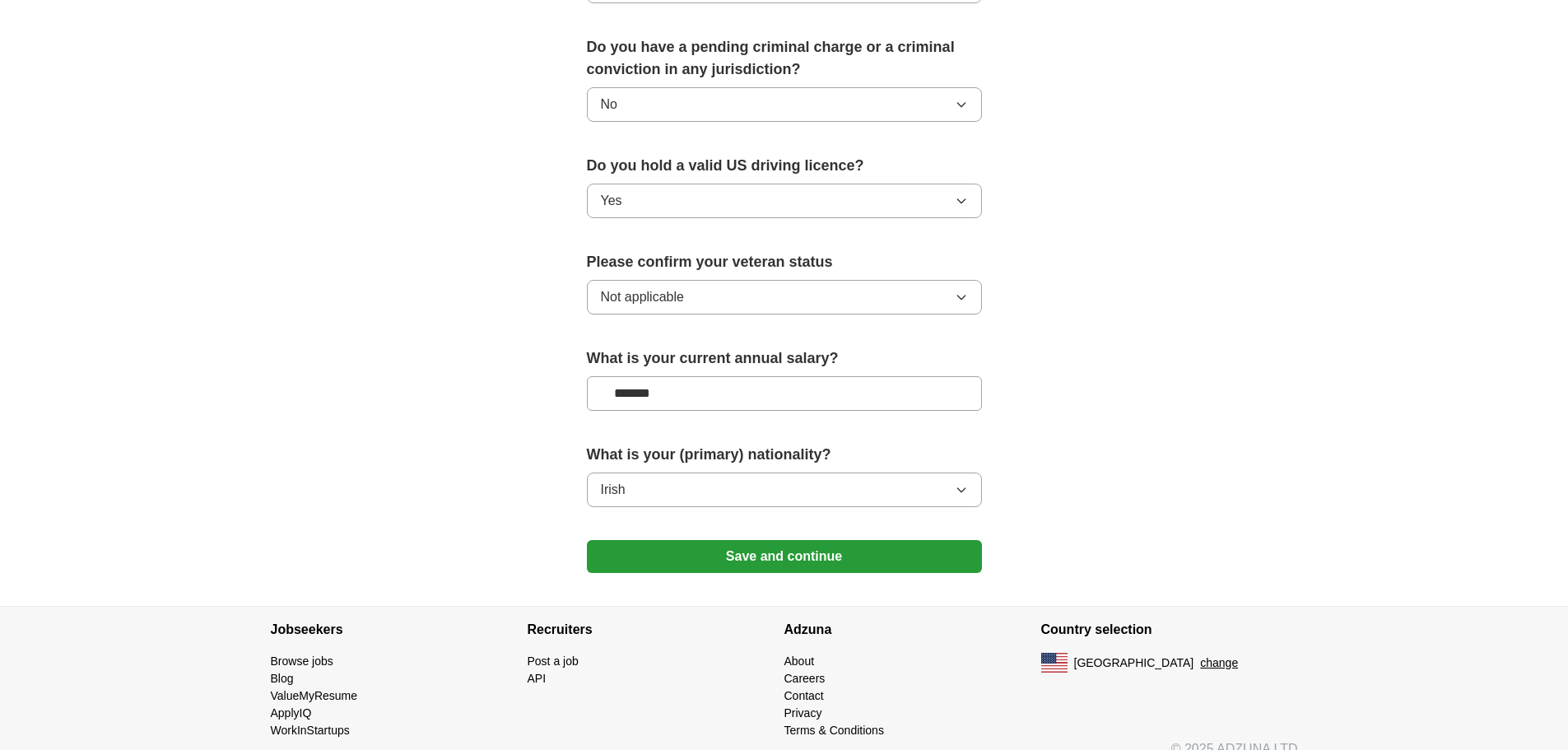
click at [859, 540] on button "Save and continue" at bounding box center [784, 557] width 395 height 33
